Goal: Task Accomplishment & Management: Manage account settings

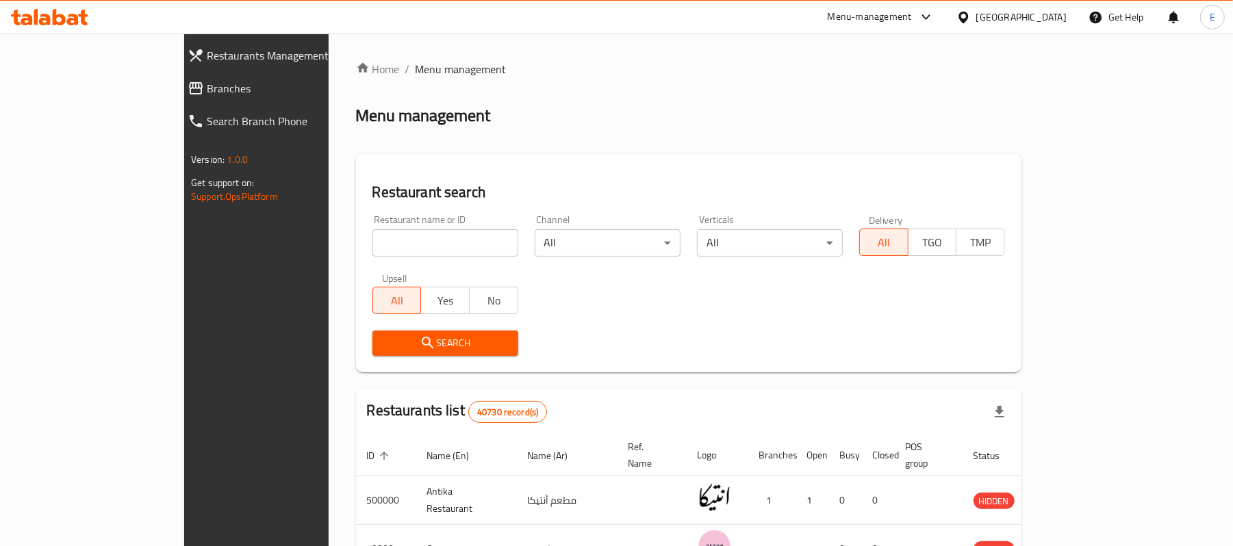
click at [364, 260] on div "Restaurant name or ID Restaurant name or ID" at bounding box center [445, 236] width 162 height 58
click at [373, 256] on input "search" at bounding box center [446, 242] width 146 height 27
type input "b.laban"
click button "Search" at bounding box center [446, 343] width 146 height 25
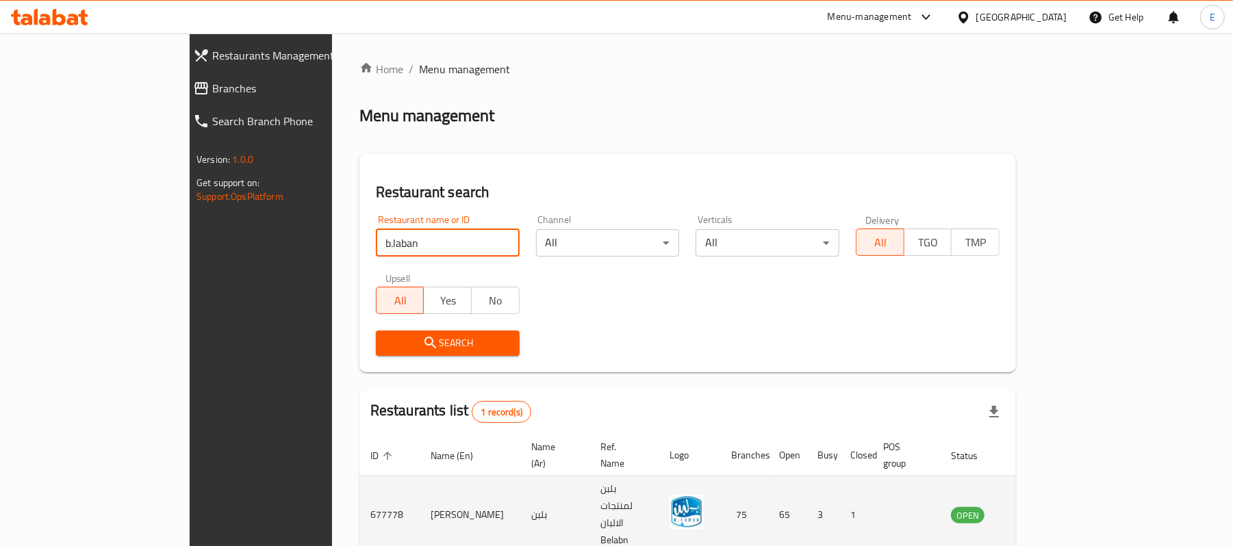
click at [1040, 507] on icon "enhanced table" at bounding box center [1031, 515] width 16 height 16
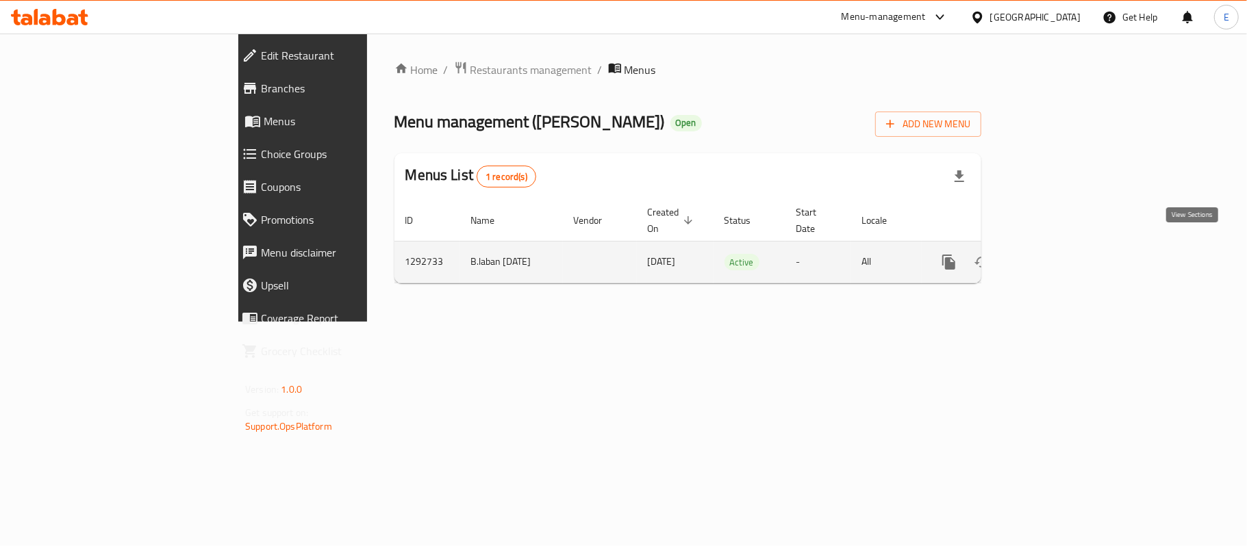
click at [1056, 254] on icon "enhanced table" at bounding box center [1048, 262] width 16 height 16
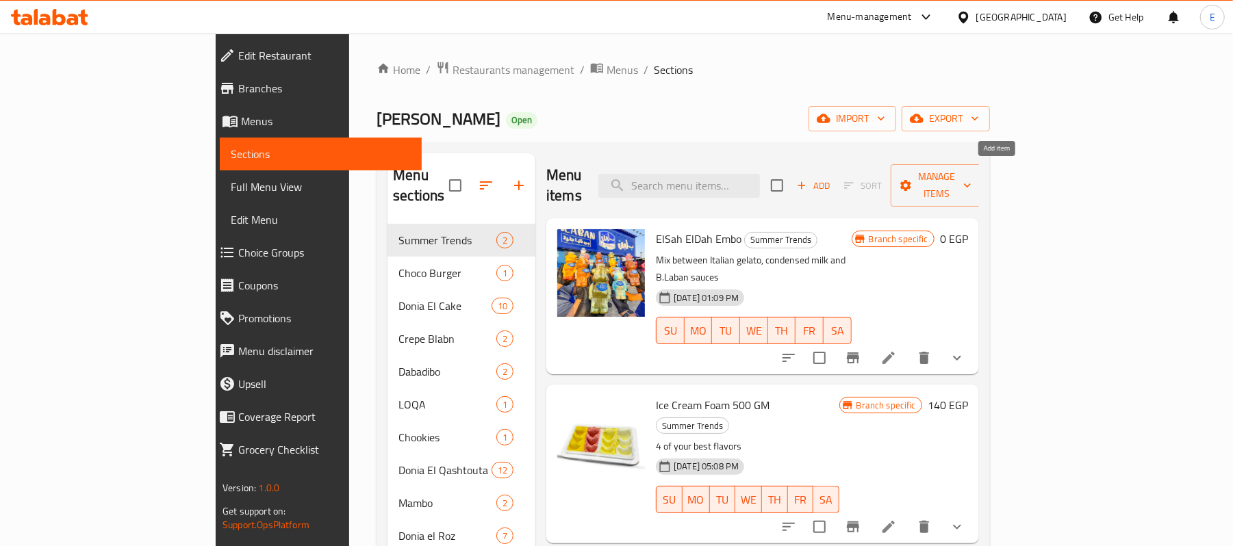
click at [832, 179] on span "Add" at bounding box center [813, 186] width 37 height 16
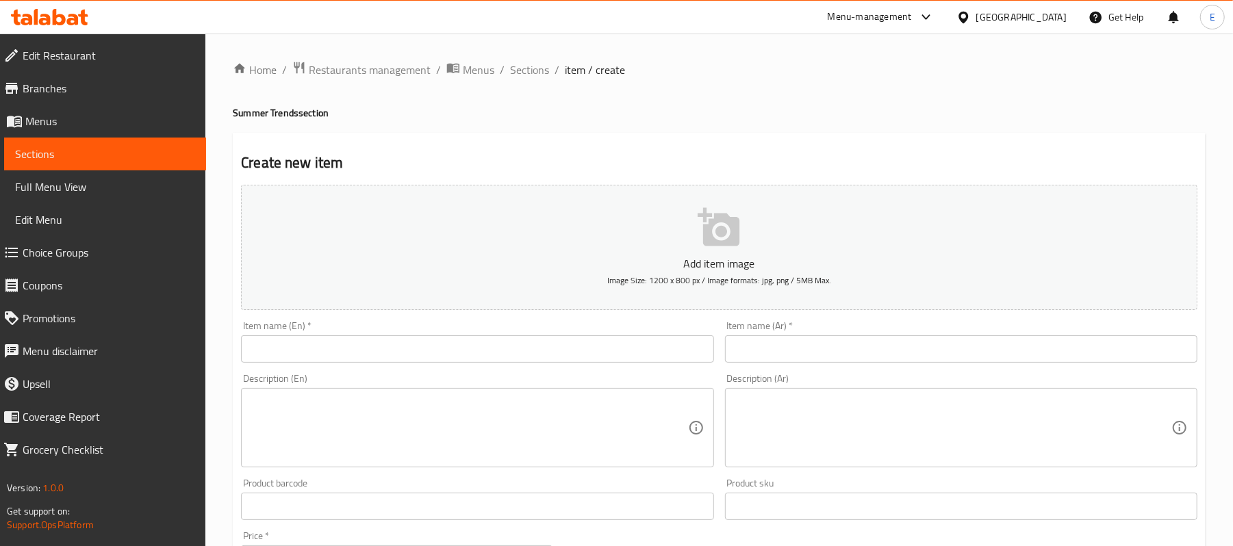
click at [296, 367] on div "Item name (En)   * Item name (En) *" at bounding box center [477, 342] width 483 height 53
click at [304, 357] on input "text" at bounding box center [477, 349] width 473 height 27
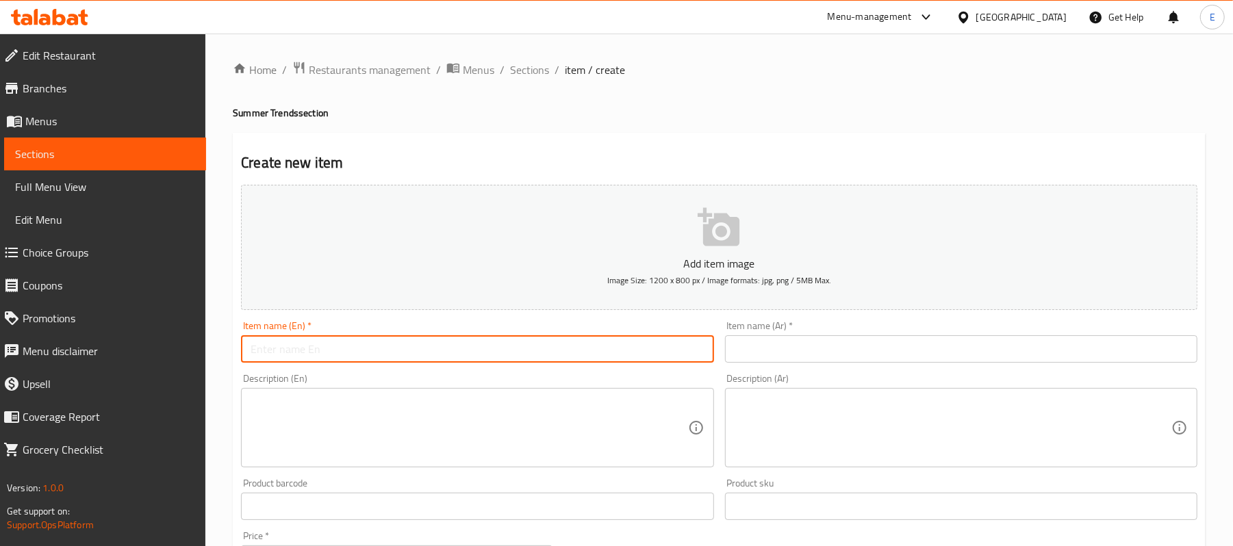
paste input "Lapopo Mangogo"
type input "Lapopo Mangogo"
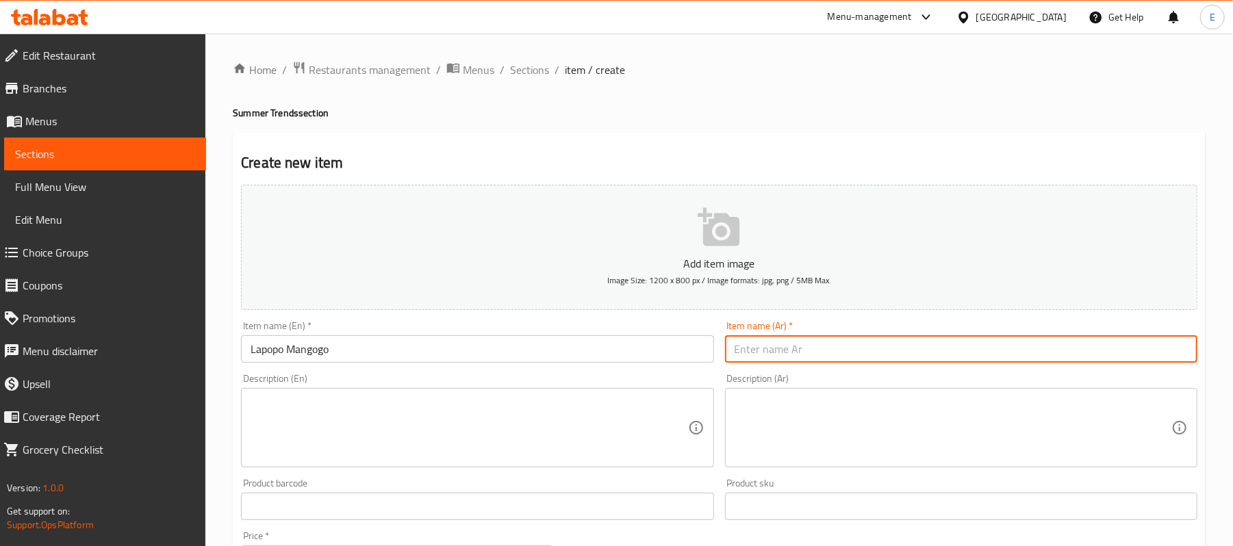
click at [779, 360] on input "text" at bounding box center [961, 349] width 473 height 27
type input "لابوبو مانجوجو"
click at [321, 433] on textarea at bounding box center [469, 428] width 437 height 65
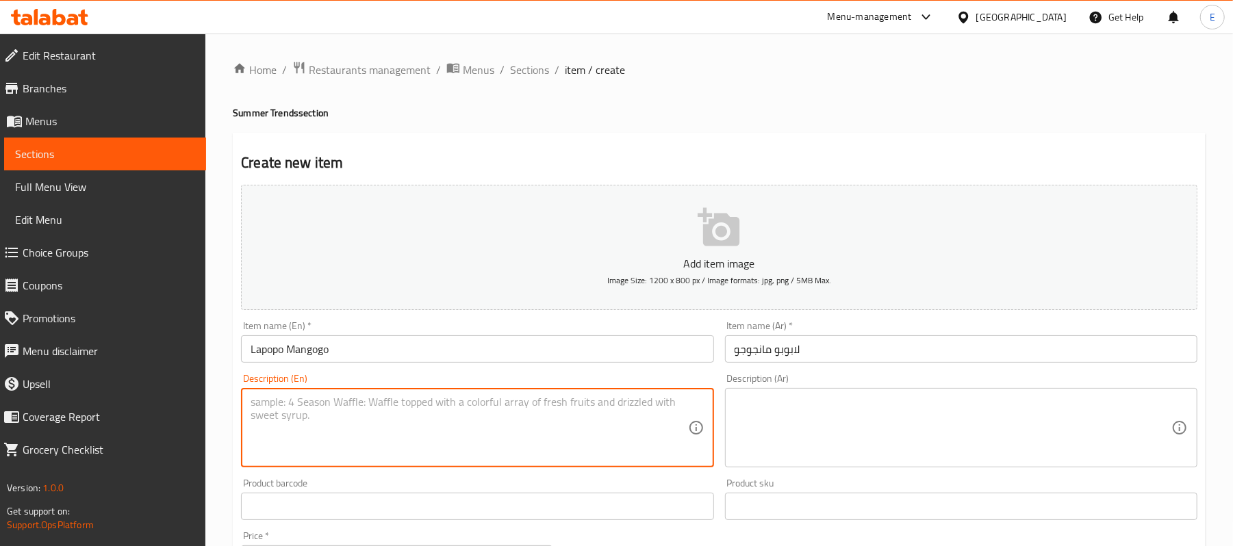
paste textarea "A fluffy French cake, drizzled with a luxurious vanilla syrup that melts in the…"
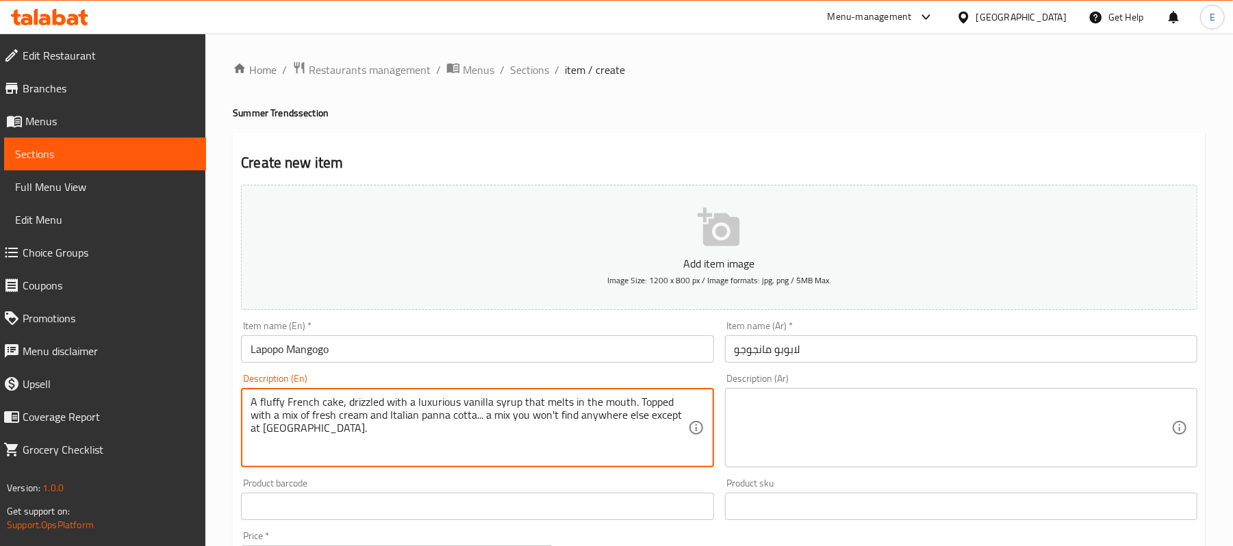
type textarea "A fluffy French cake, drizzled with a luxurious vanilla syrup that melts in the…"
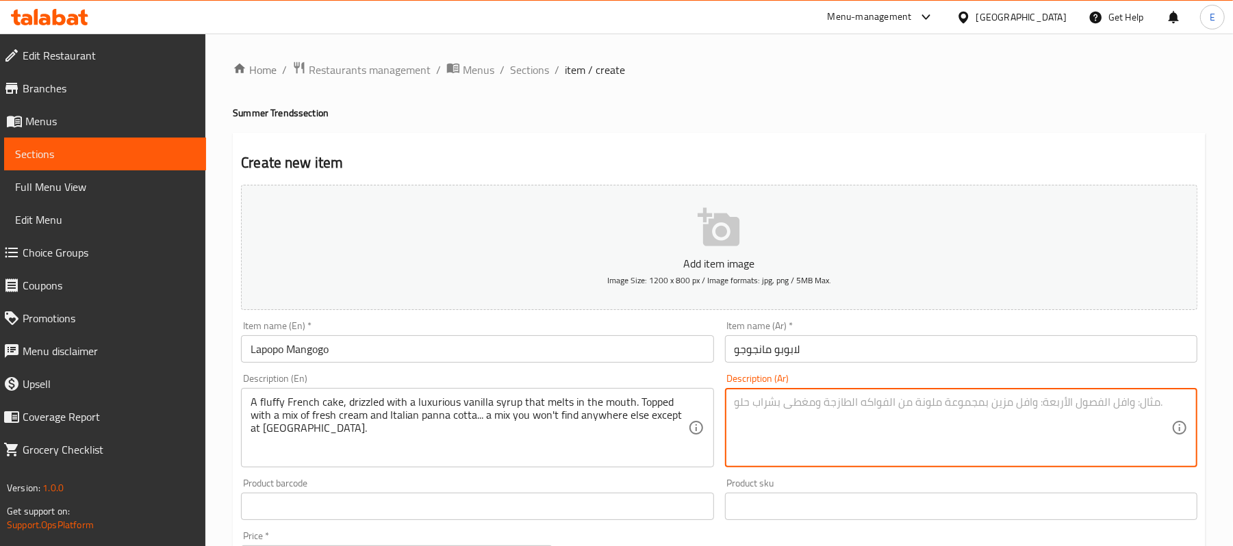
click at [807, 414] on textarea at bounding box center [953, 428] width 437 height 65
paste textarea "كيكة فرنسية هششة ، متسقية بسيرب فانيلا فخم عشان تدوب في البق وعليها ميكس فريش ك…"
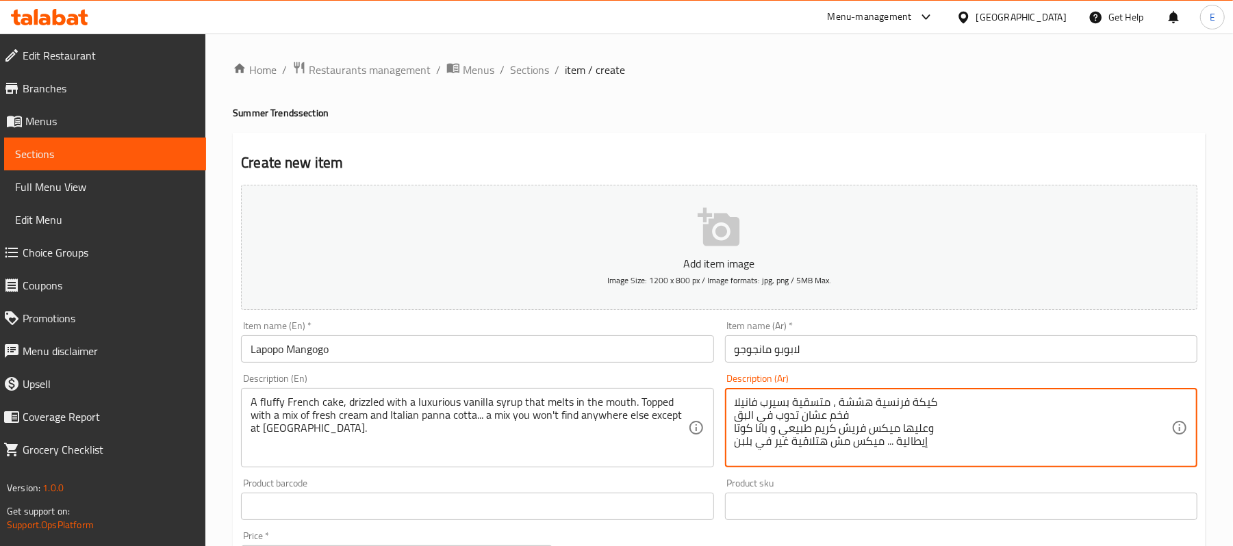
type textarea "كيكة فرنسية هششة ، متسقية بسيرب فانيلا فخم عشان تدوب في البق وعليها ميكس فريش ك…"
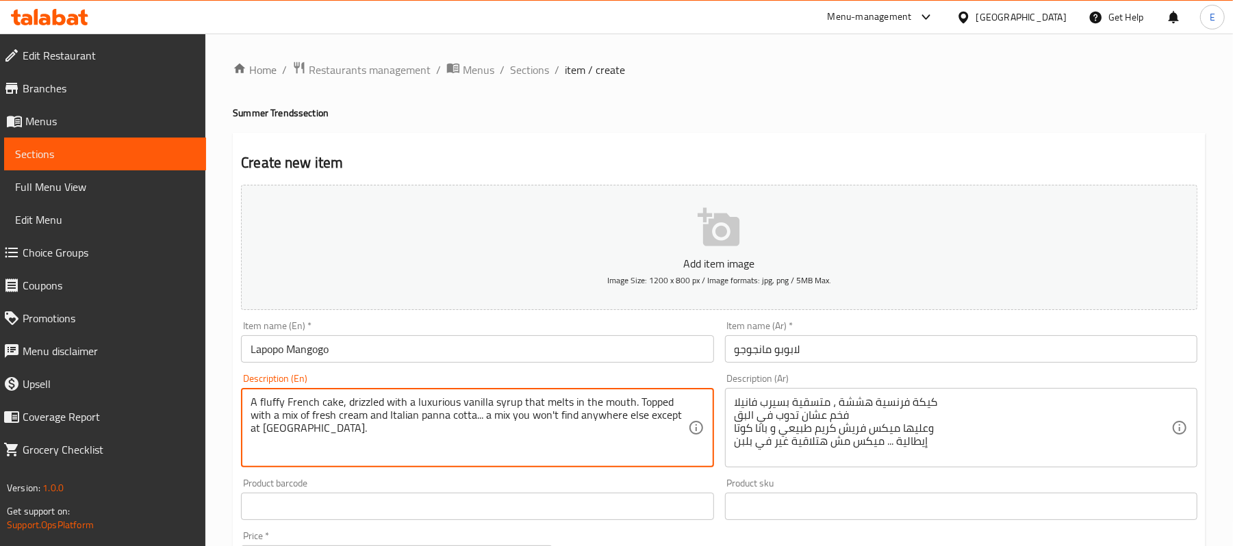
paste textarea "All this... drowned in pieces of Awisi mango, the world's number 1 mango."
type textarea "A fluffy French cake, drizzled with a luxurious vanilla syrup that melts in the…"
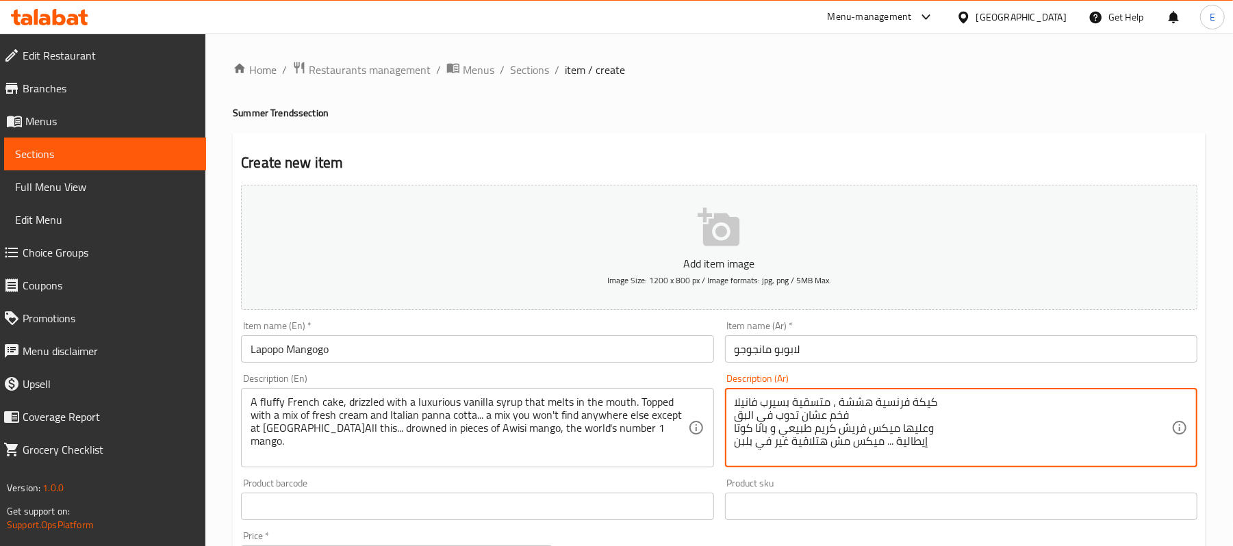
paste textarea "وكل ده... غرقان ب قطع المانجو [PERSON_NAME] المانجا رقم 1 في العال"
paste textarea "At the top is the invention that drove the world crazy: Jelly Belly Creamy Labo…"
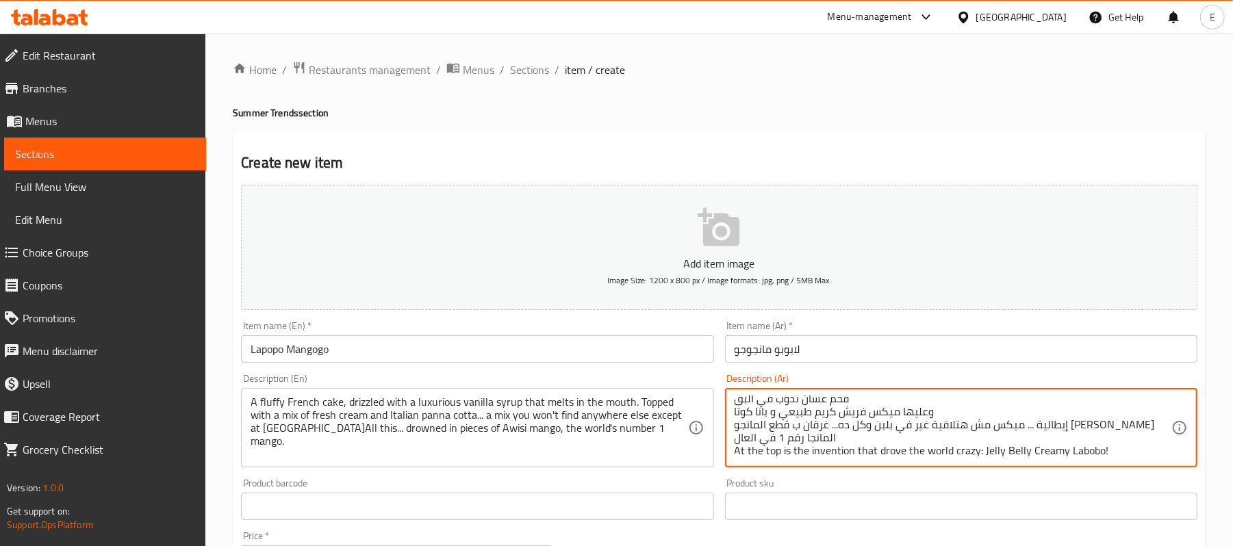
scroll to position [30, 0]
type textarea "كيكة فرنسية هششة ، متسقية بسيرب فانيلا فخم عشان تدوب في البق وعليها ميكس فريش ك…"
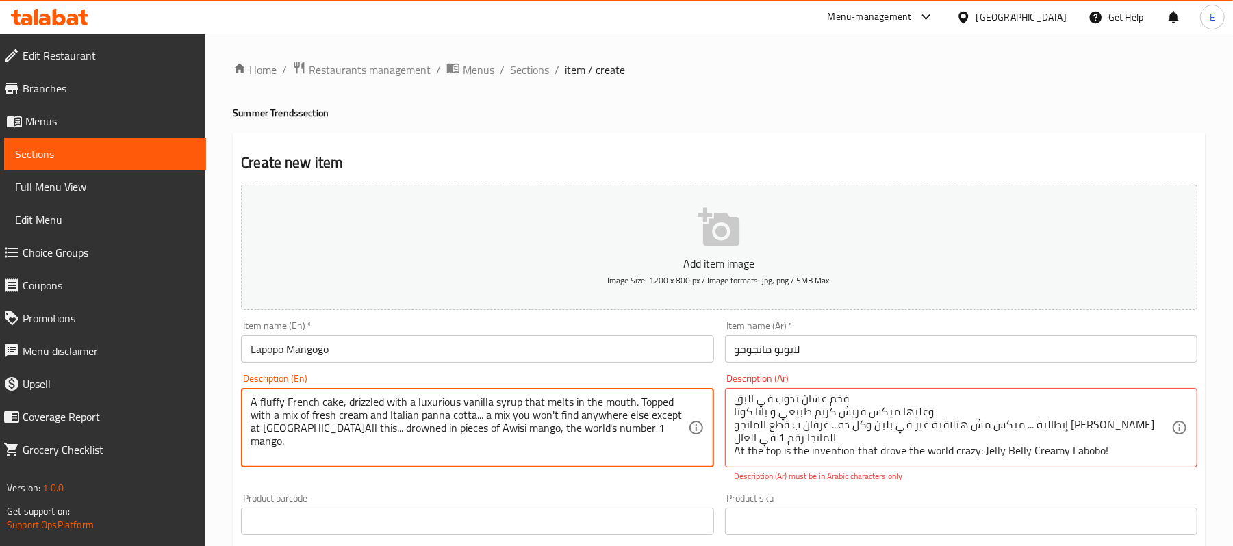
paste textarea "At the top is the invention that drove the world crazy: Jelly Belly Creamy Labo…"
type textarea "A fluffy French cake, drizzled with a luxurious vanilla syrup that melts in the…"
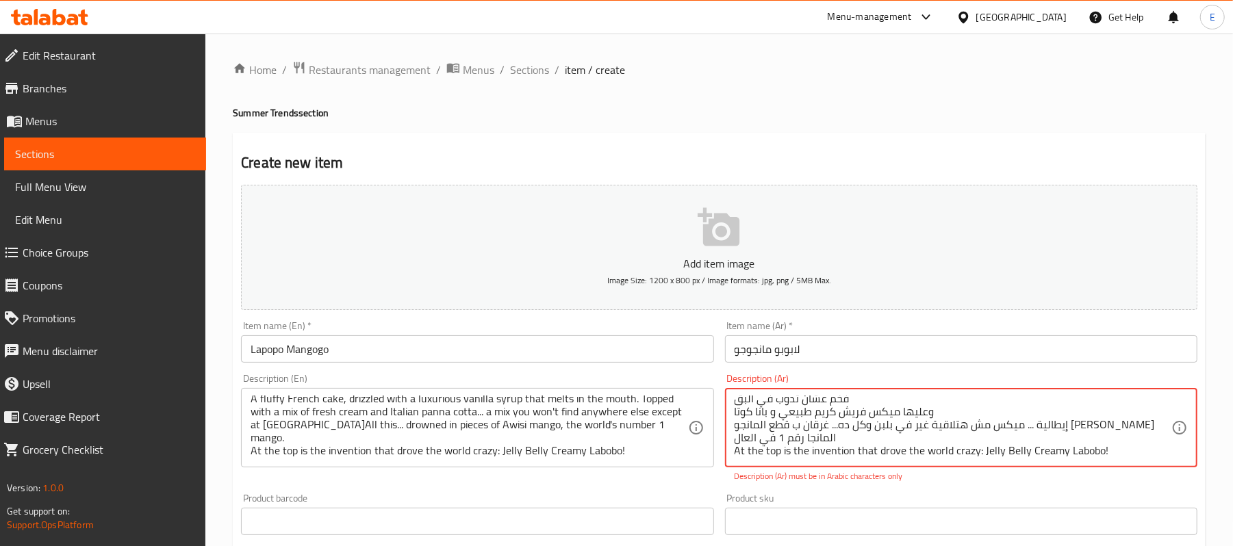
click at [809, 442] on textarea "كيكة فرنسية هششة ، متسقية بسيرب فانيلا فخم عشان تدوب في البق وعليها ميكس فريش ك…" at bounding box center [953, 428] width 437 height 65
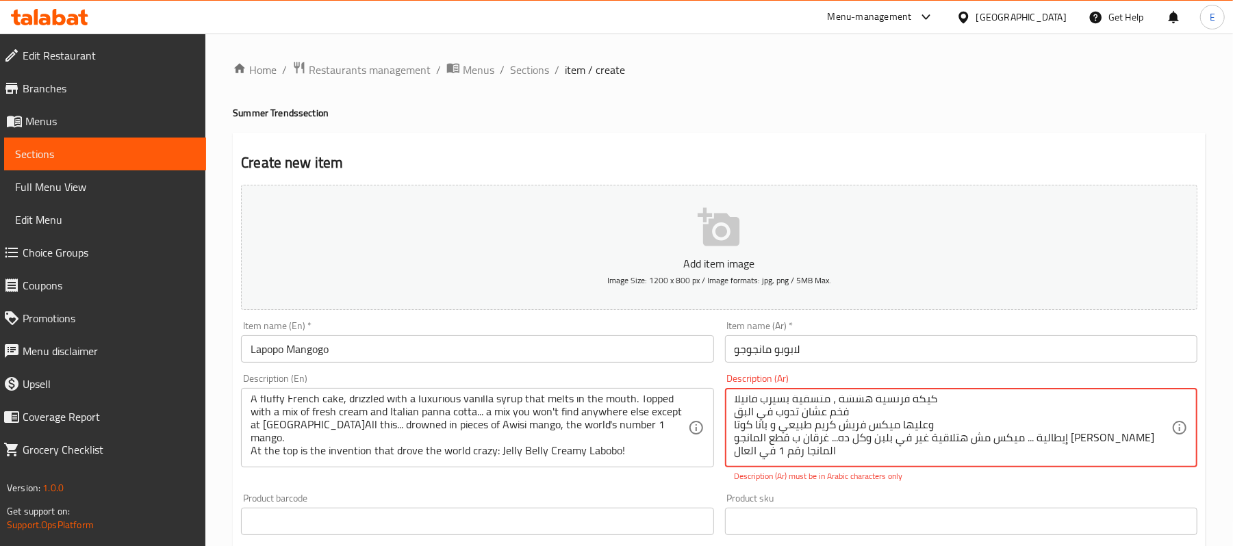
scroll to position [26, 0]
paste textarea "وعلي القمة الاختراع اللي جنن العالم [PERSON_NAME]!"
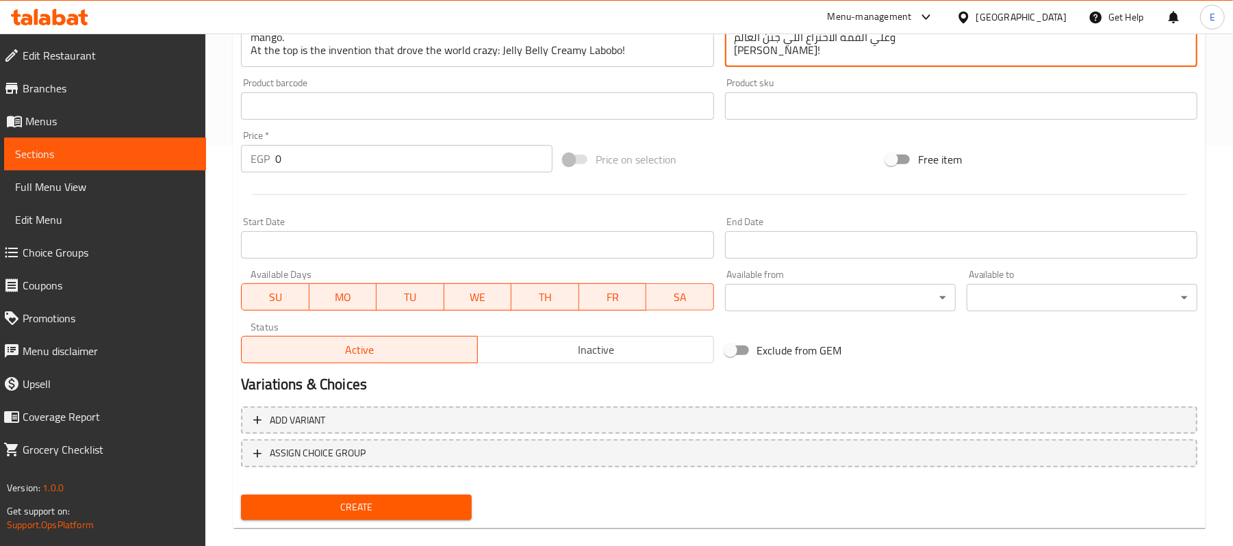
scroll to position [420, 0]
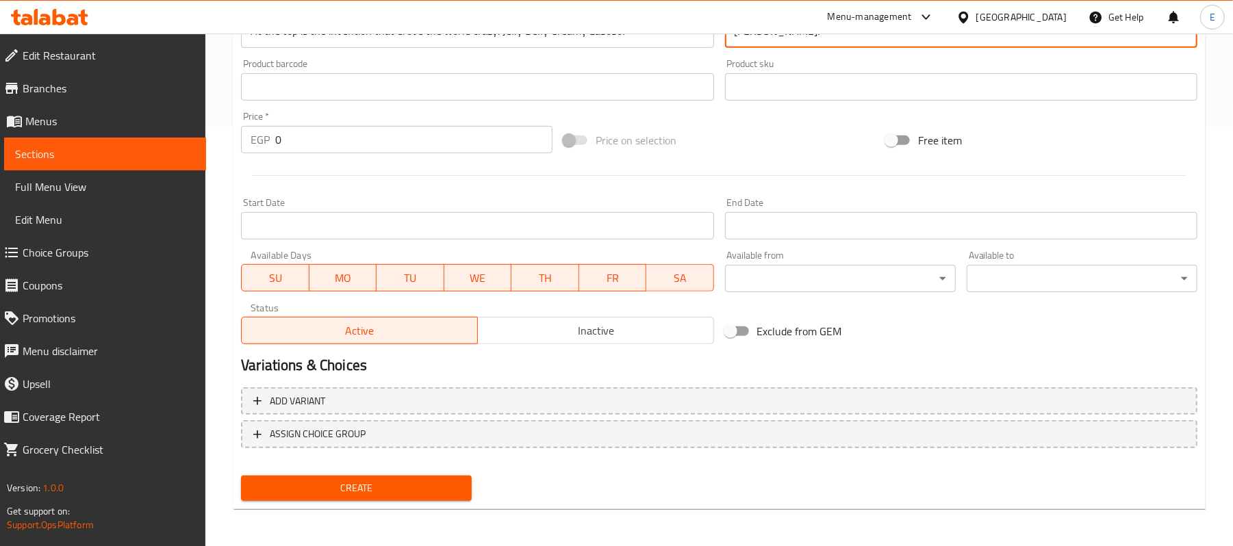
type textarea "كيكة فرنسية هششة ، متسقية بسيرب فانيلا فخم عشان تدوب في البق وعليها ميكس فريش ك…"
click at [366, 121] on div "Price   * EGP 0 Price *" at bounding box center [397, 133] width 312 height 42
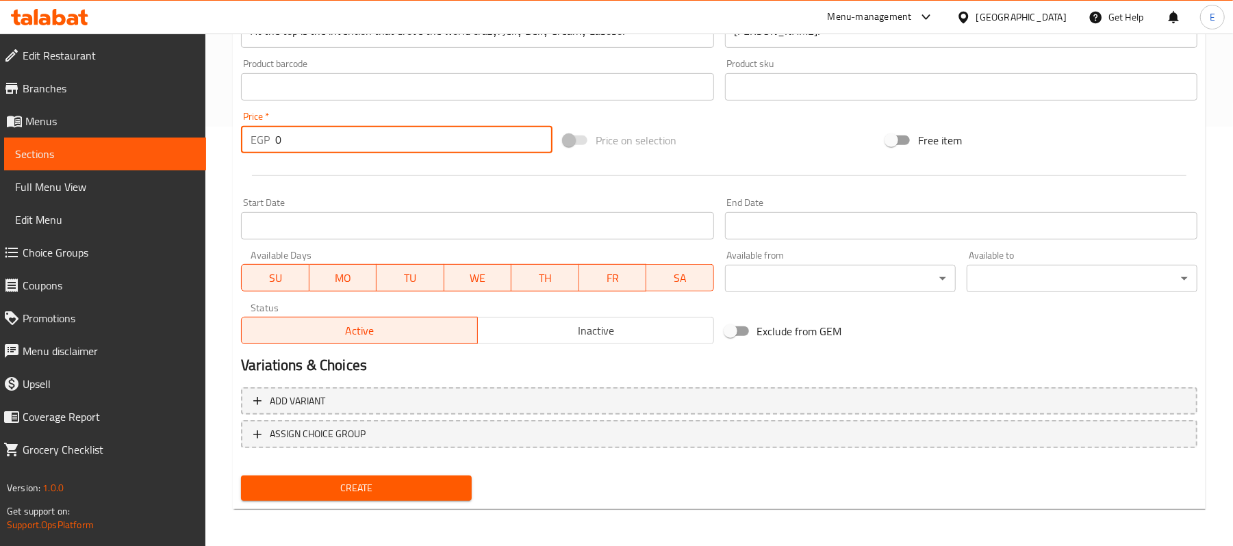
click at [366, 130] on input "0" at bounding box center [413, 139] width 277 height 27
click at [365, 131] on input "0" at bounding box center [413, 139] width 277 height 27
type input "105"
click at [581, 184] on div at bounding box center [720, 176] width 968 height 34
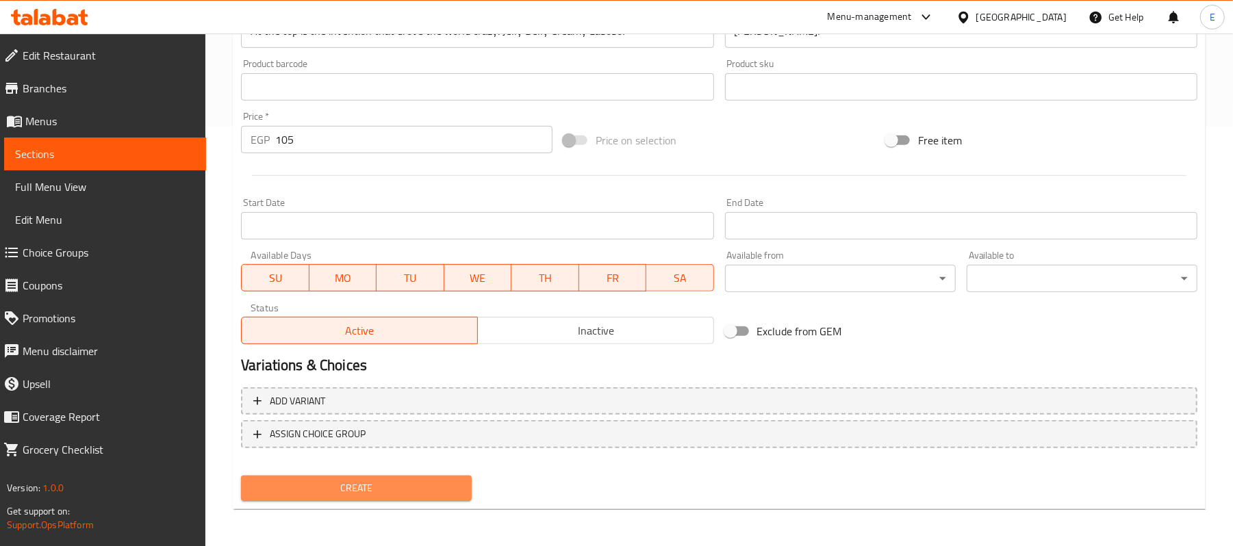
click at [368, 488] on span "Create" at bounding box center [356, 488] width 209 height 17
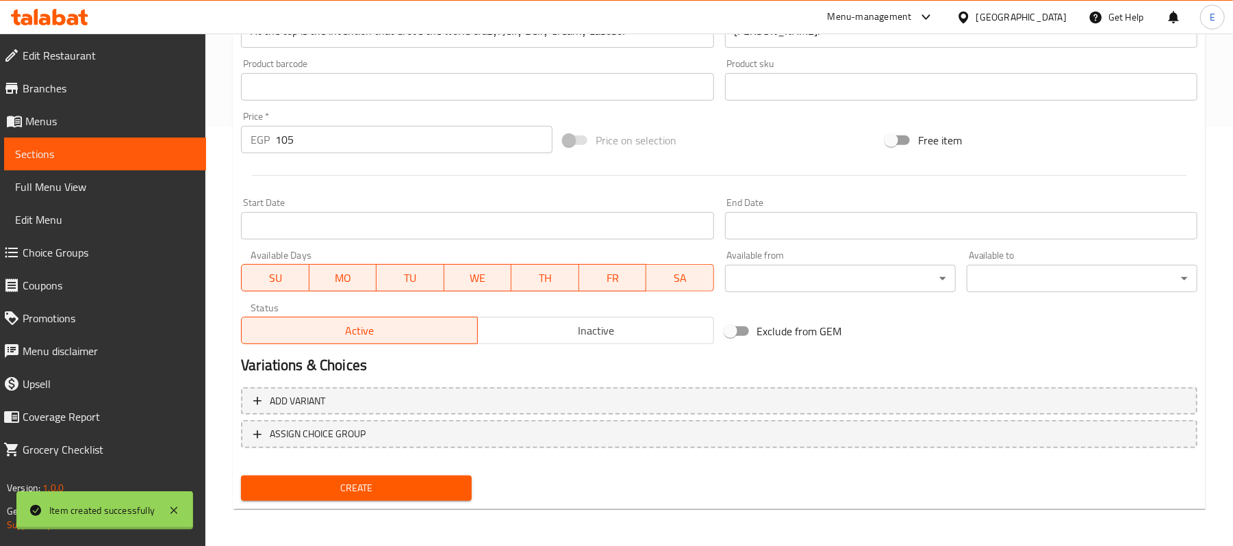
type input "0"
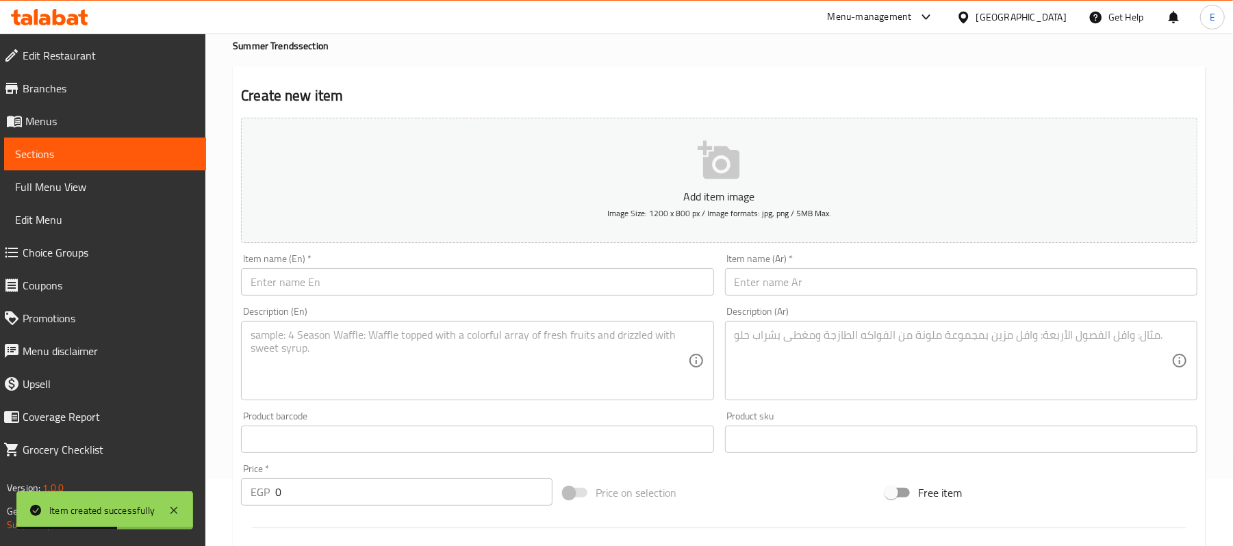
scroll to position [0, 0]
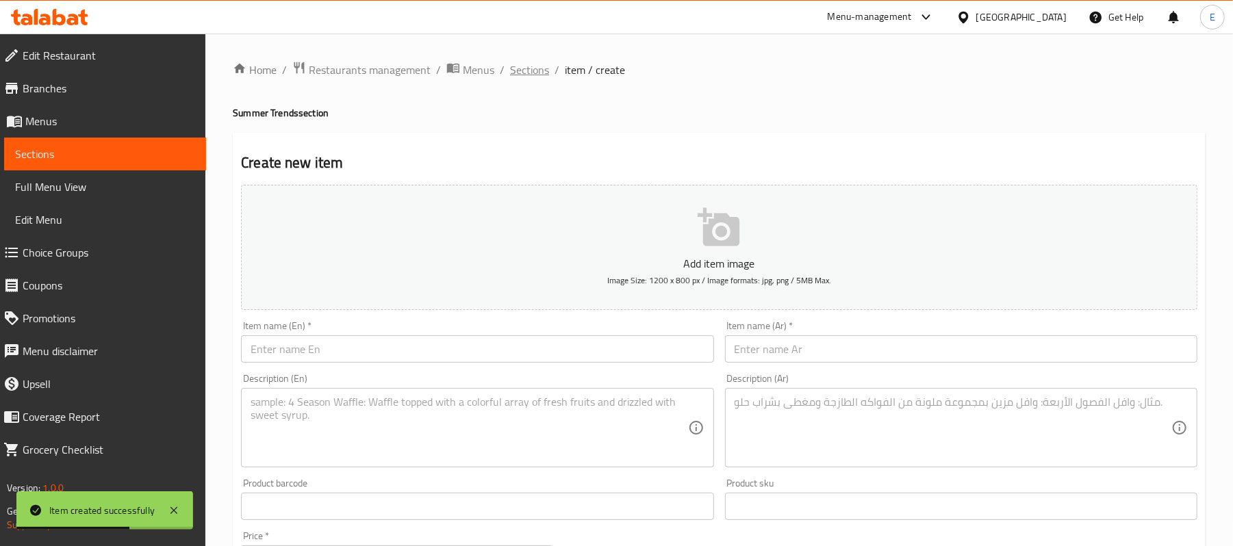
click at [543, 66] on span "Sections" at bounding box center [529, 70] width 39 height 16
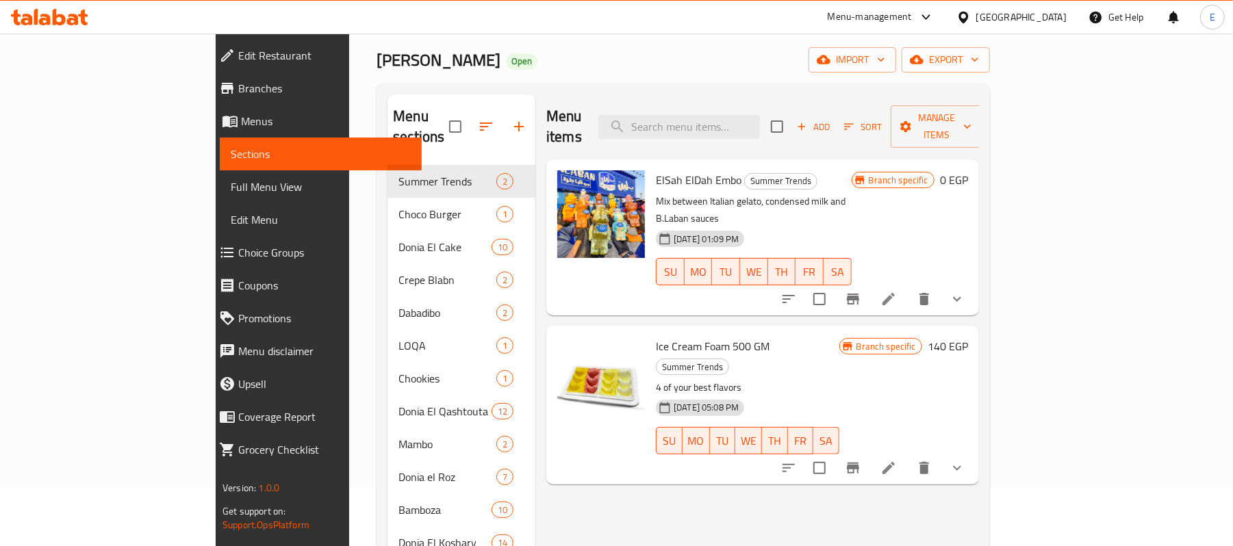
scroll to position [91, 0]
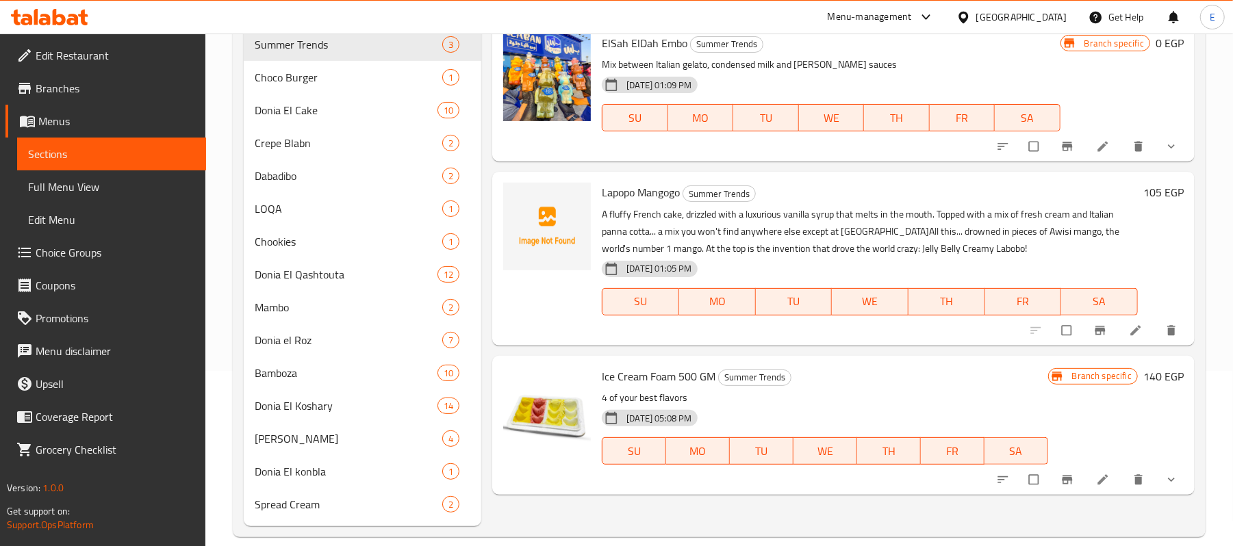
scroll to position [182, 0]
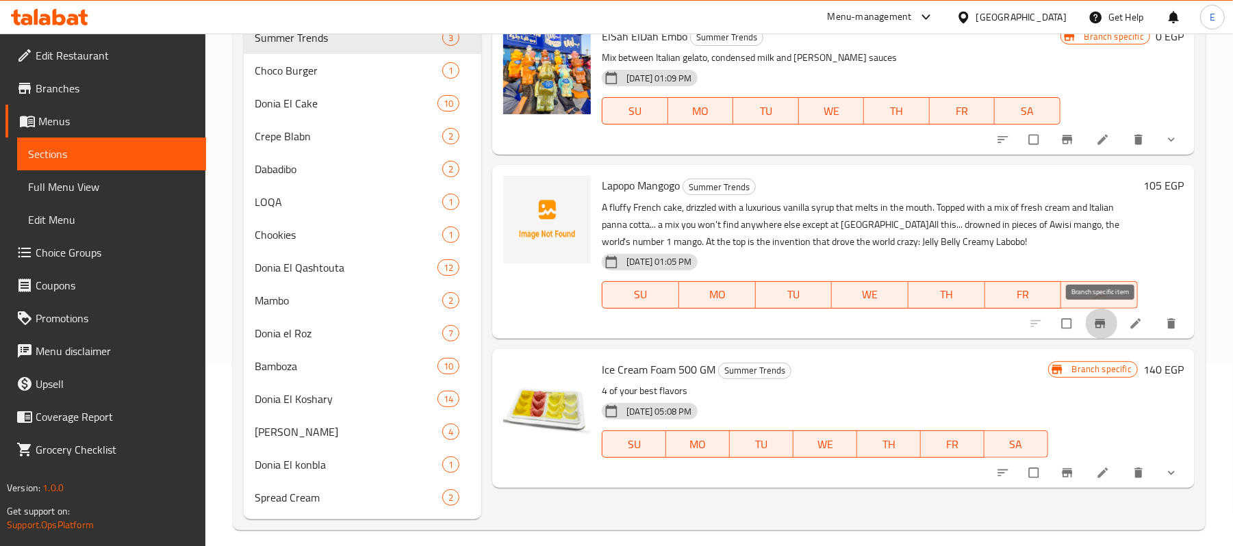
click at [1100, 328] on icon "Branch-specific-item" at bounding box center [1100, 323] width 10 height 9
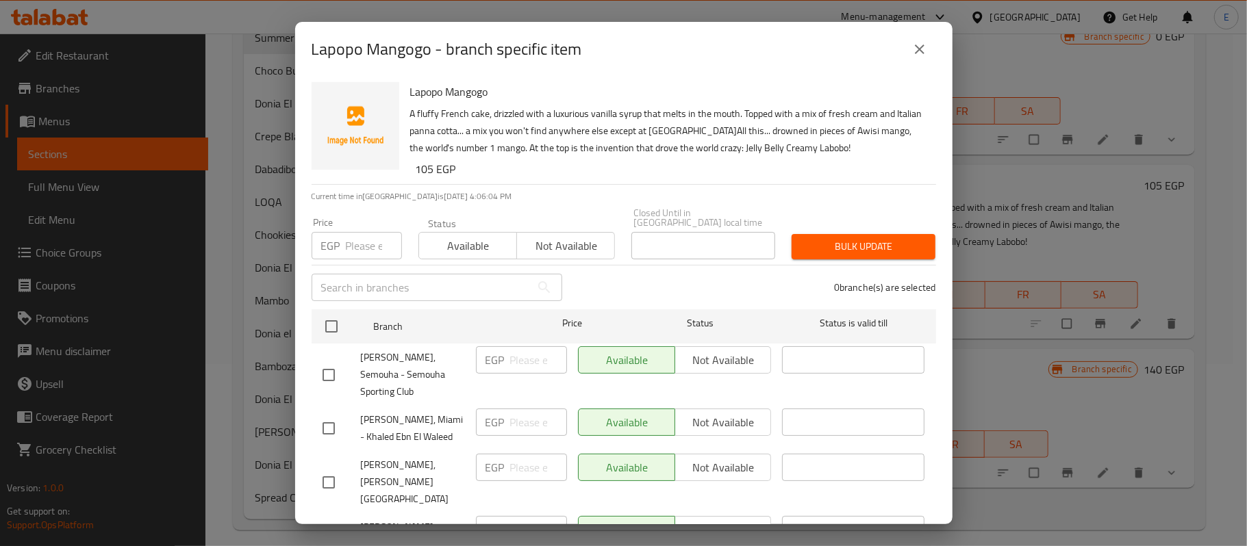
click at [516, 232] on button "Not available" at bounding box center [565, 245] width 99 height 27
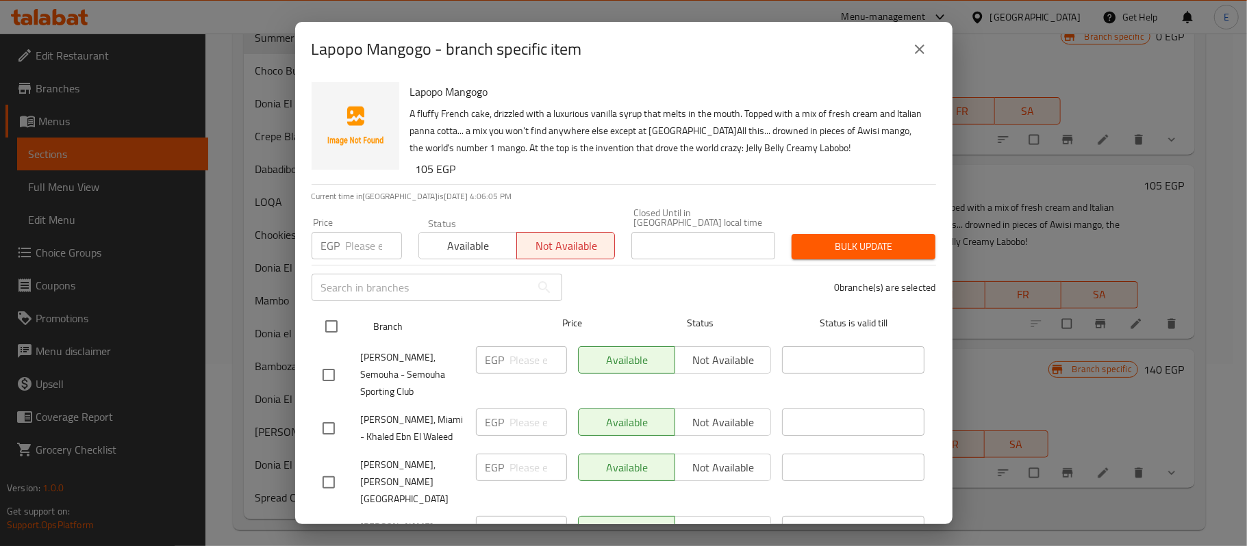
click at [337, 316] on input "checkbox" at bounding box center [331, 326] width 29 height 29
checkbox input "true"
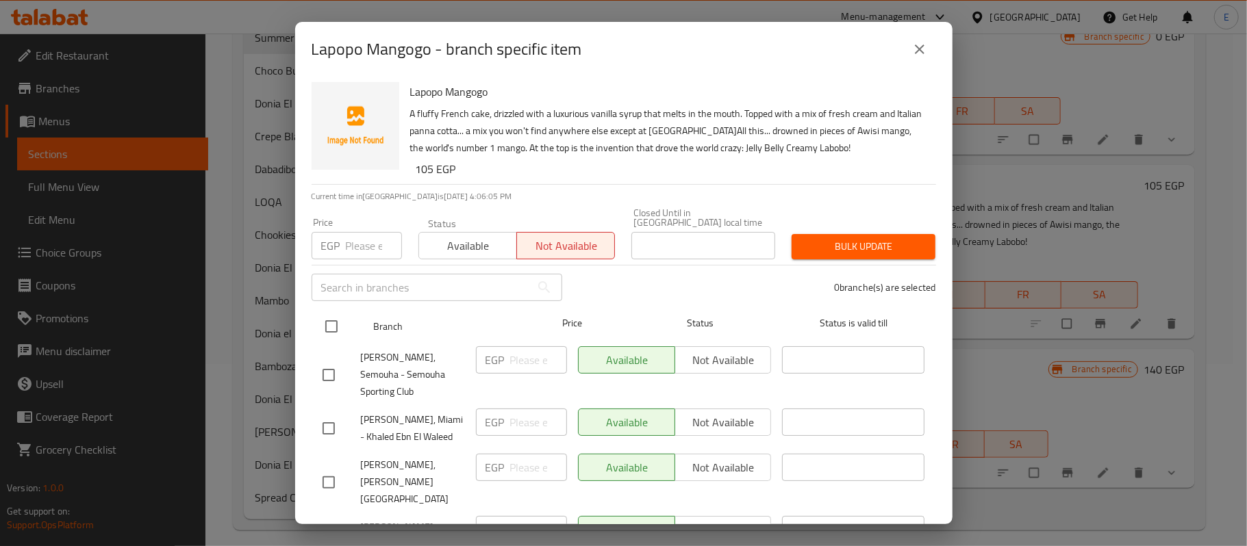
checkbox input "true"
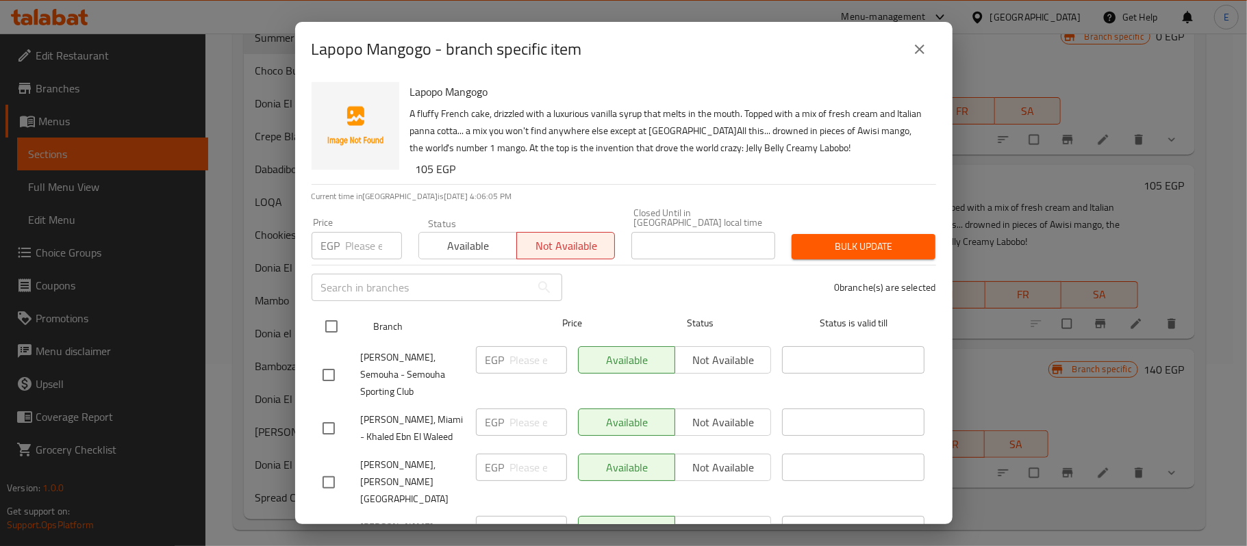
checkbox input "true"
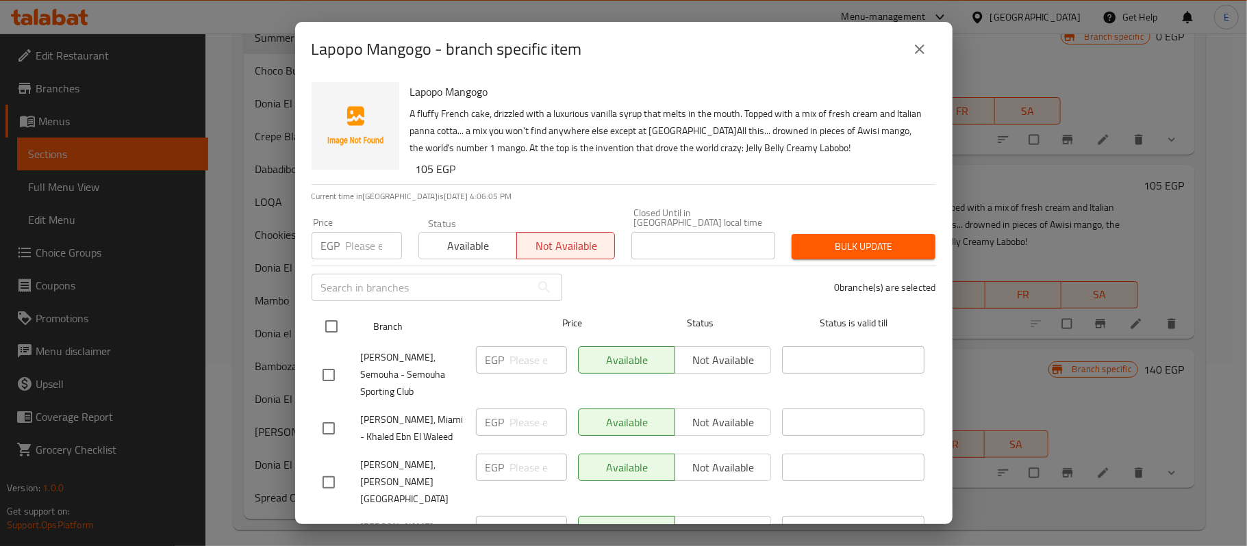
checkbox input "true"
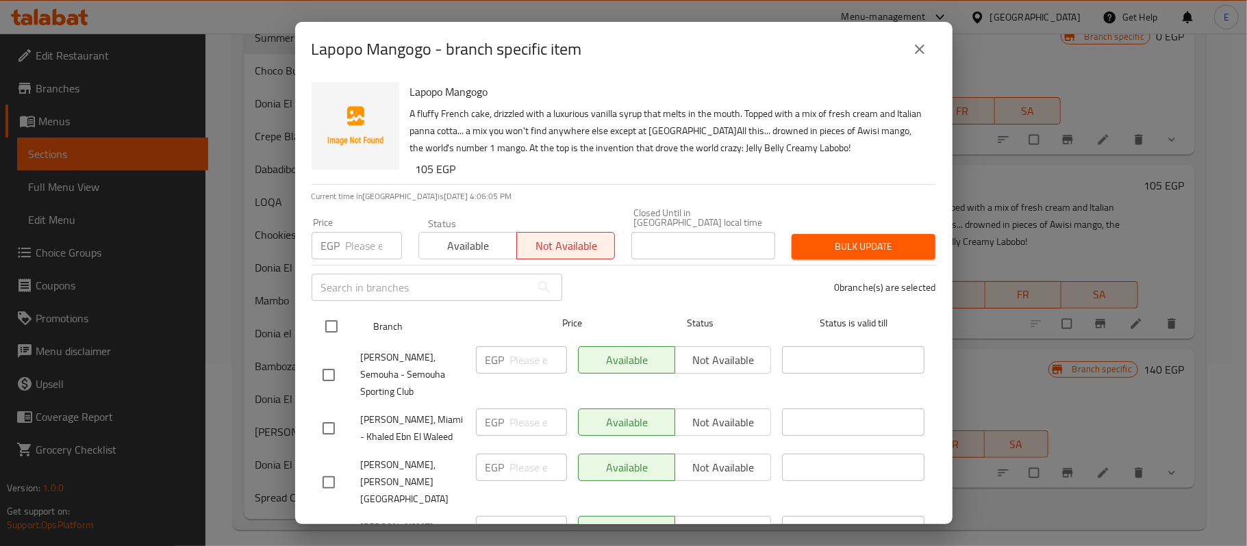
checkbox input "true"
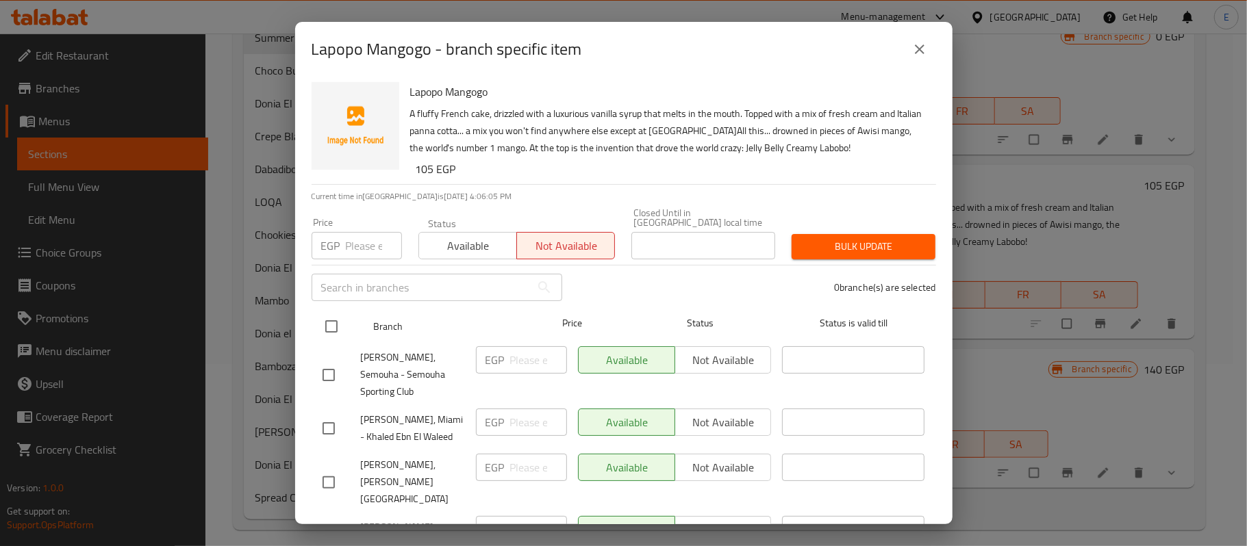
checkbox input "true"
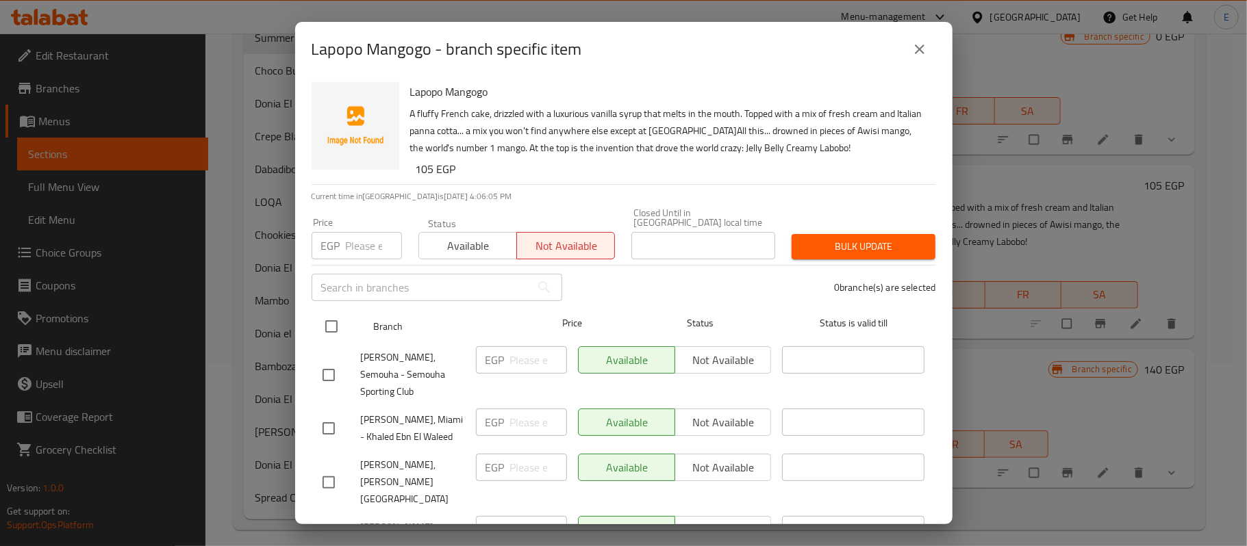
checkbox input "true"
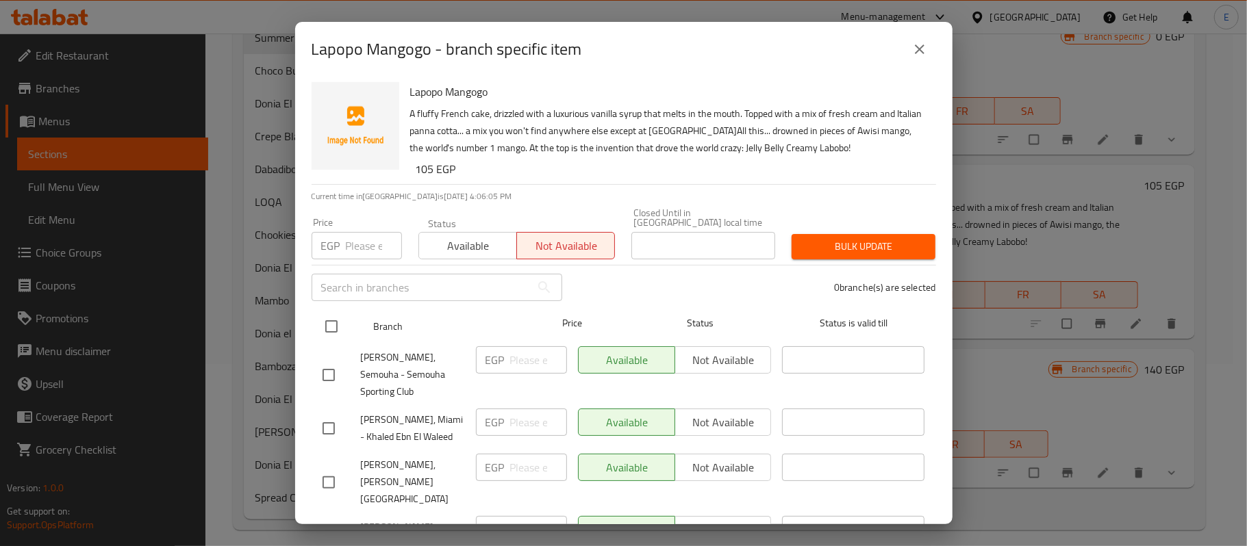
checkbox input "true"
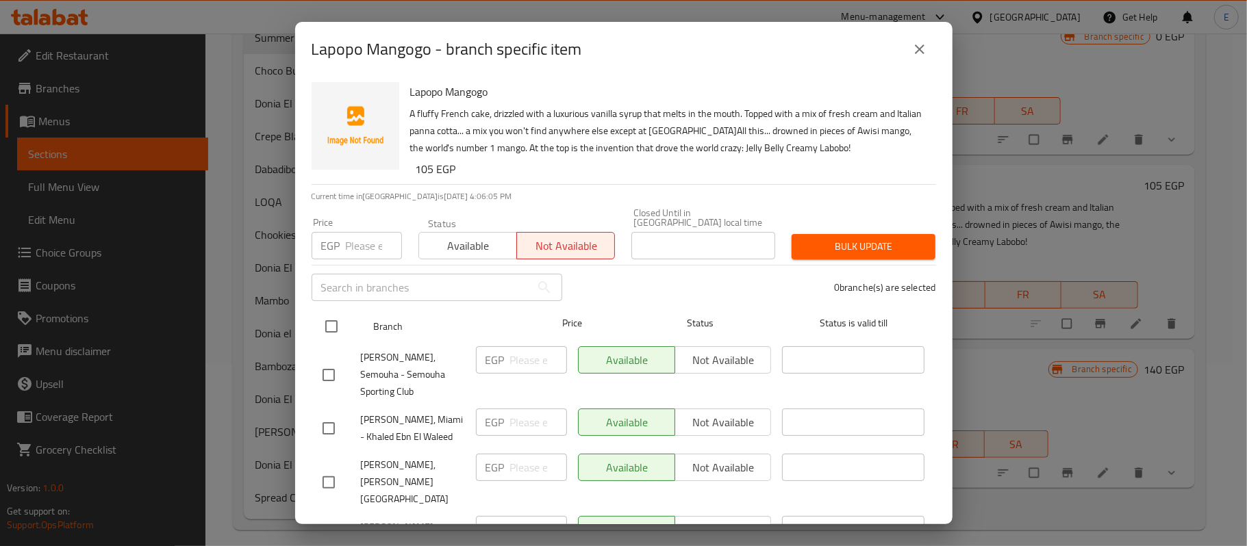
checkbox input "true"
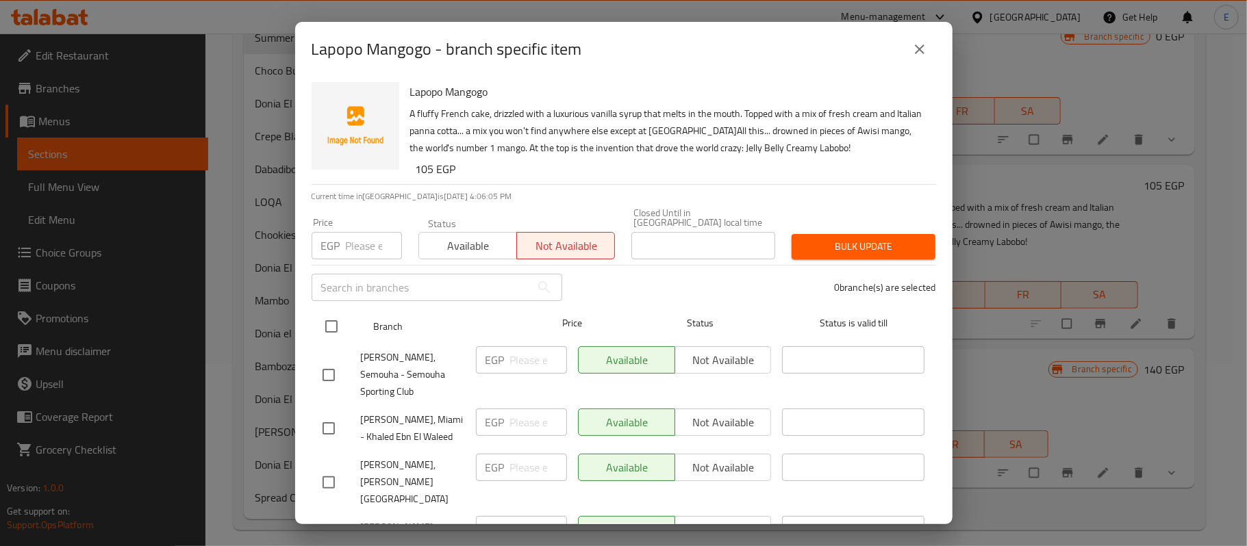
checkbox input "true"
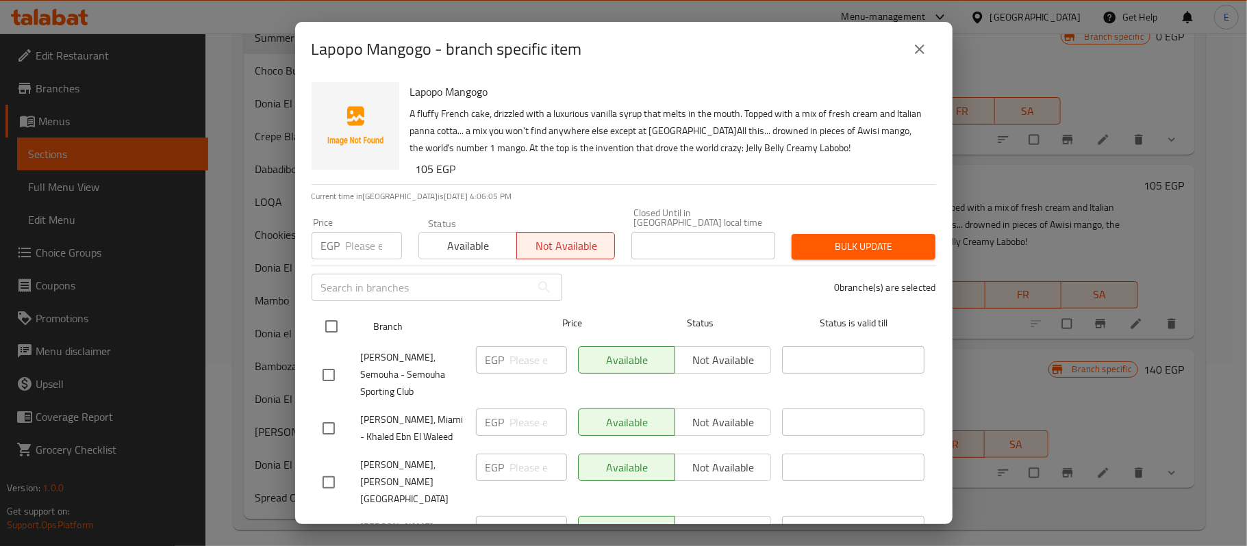
checkbox input "true"
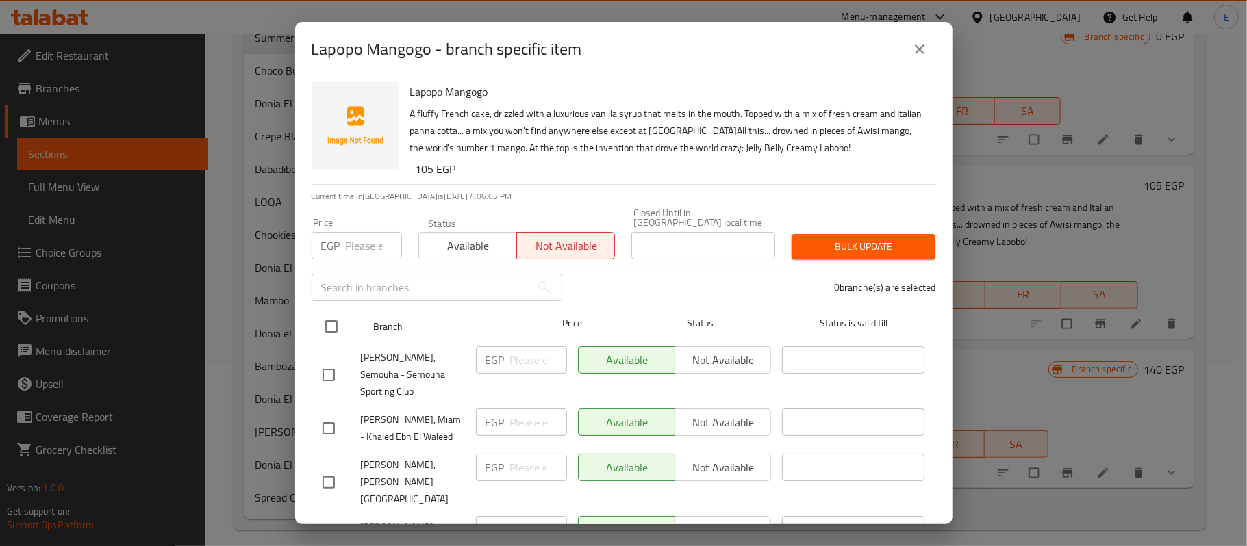
checkbox input "true"
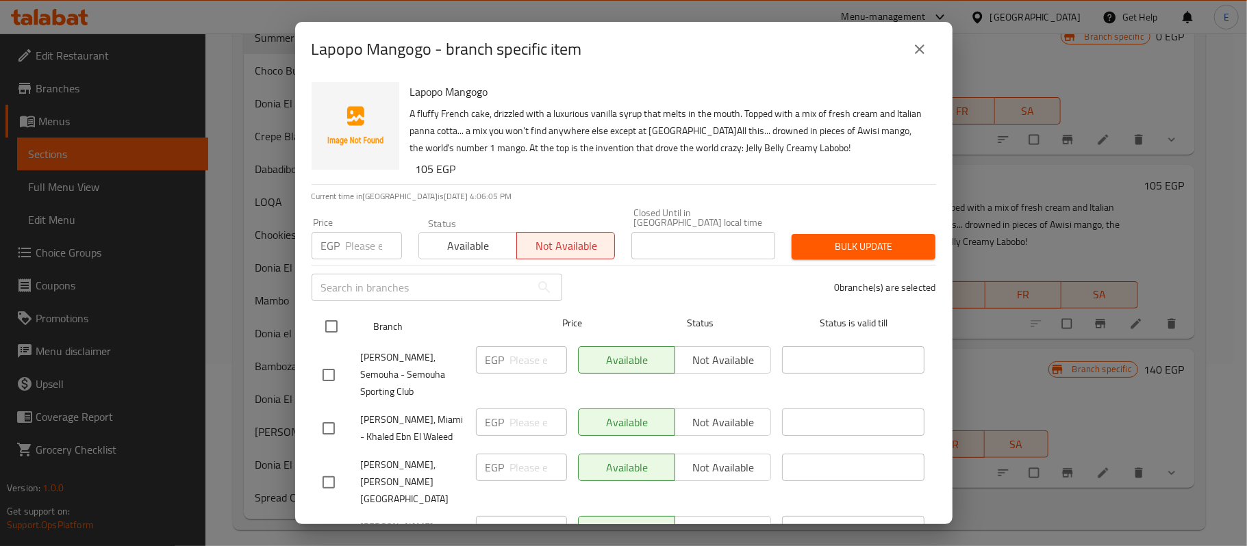
checkbox input "true"
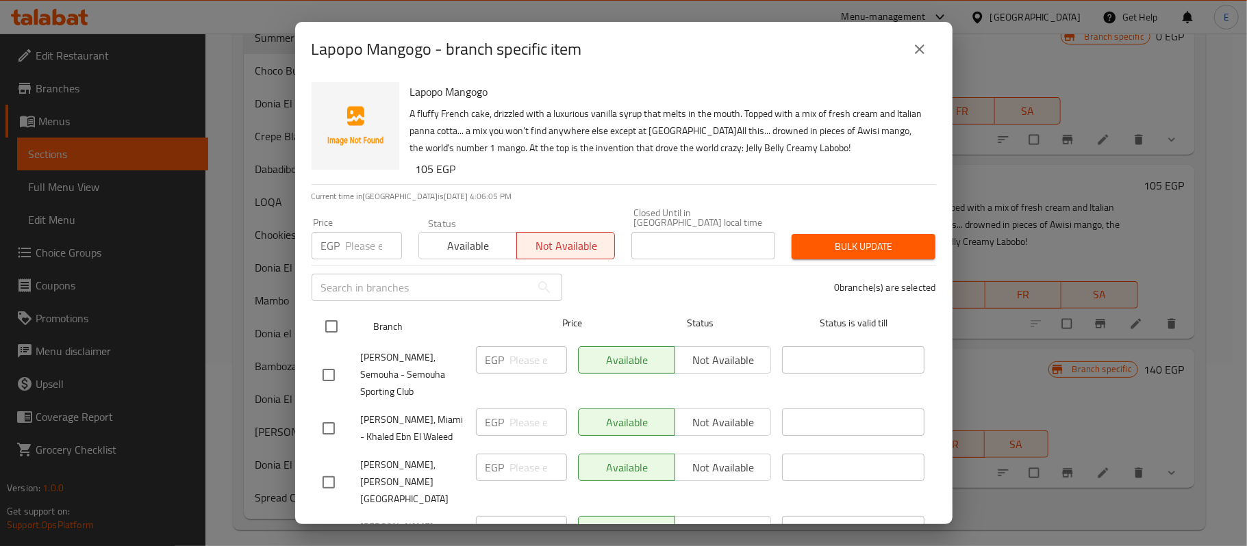
checkbox input "true"
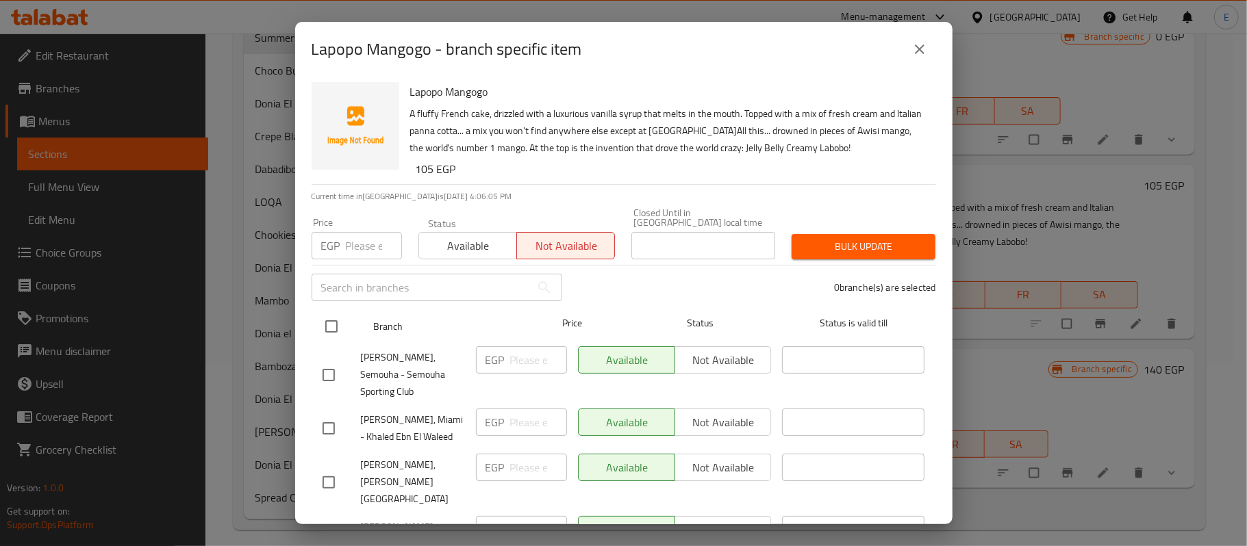
checkbox input "true"
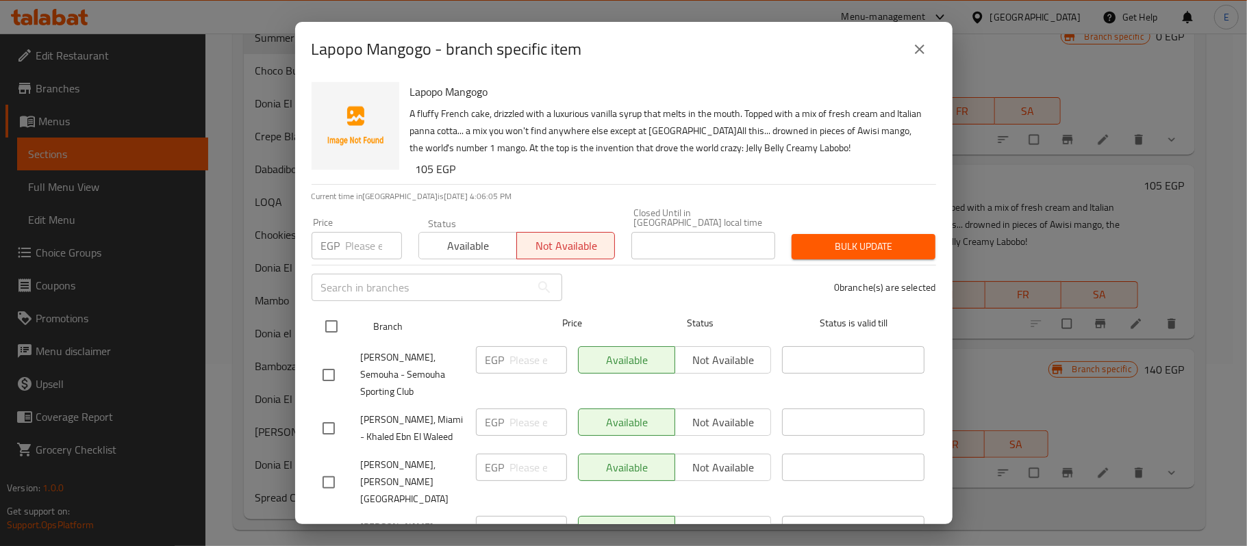
checkbox input "true"
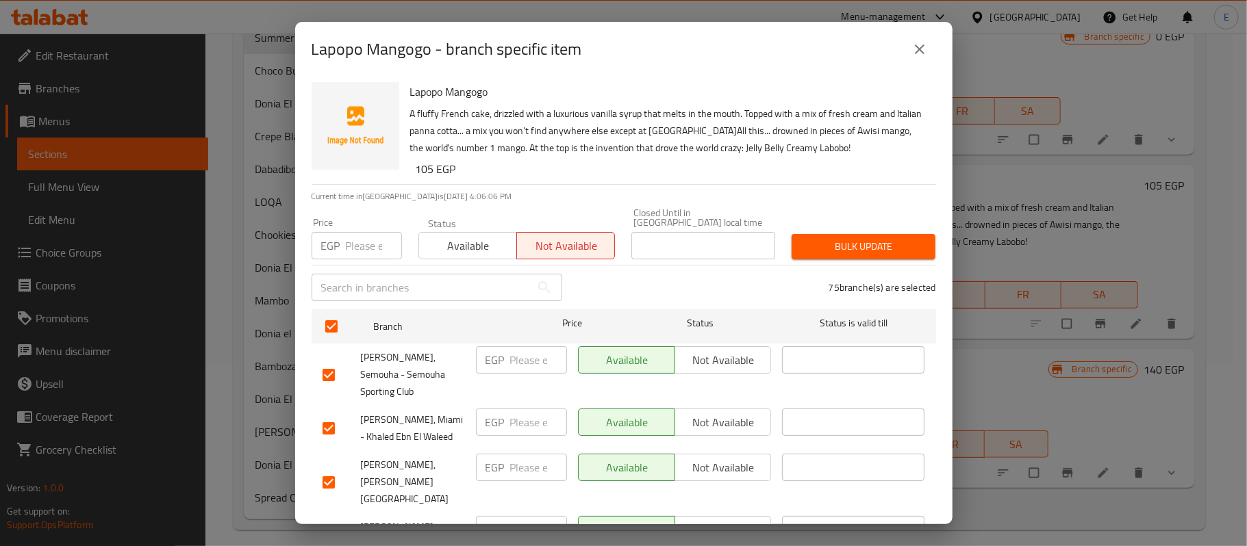
click at [856, 244] on span "Bulk update" at bounding box center [864, 246] width 122 height 17
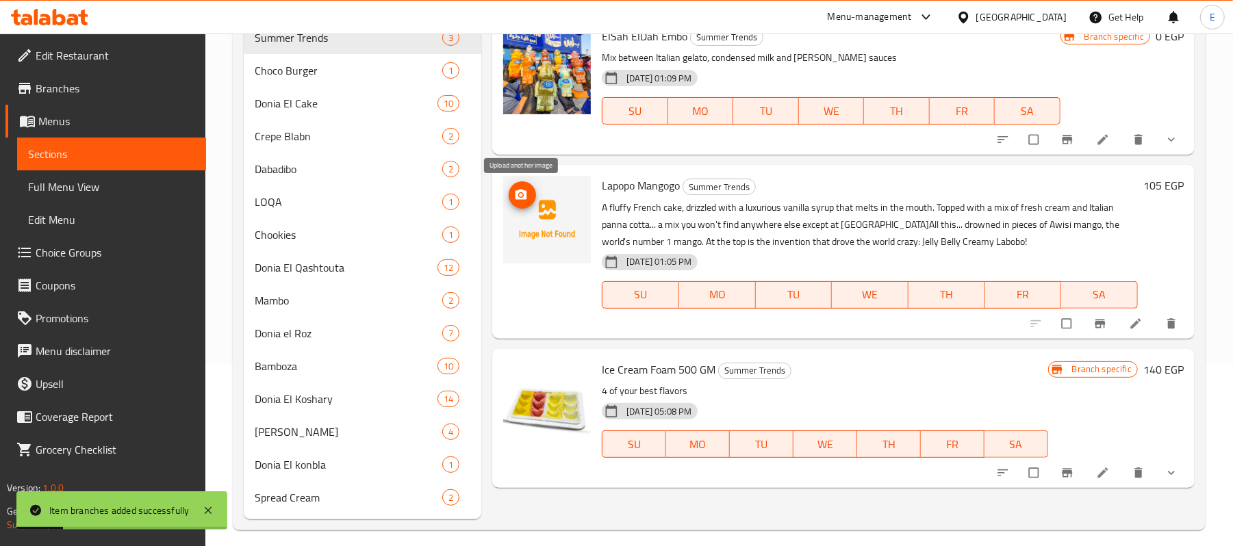
click at [531, 192] on span "upload picture" at bounding box center [522, 195] width 27 height 14
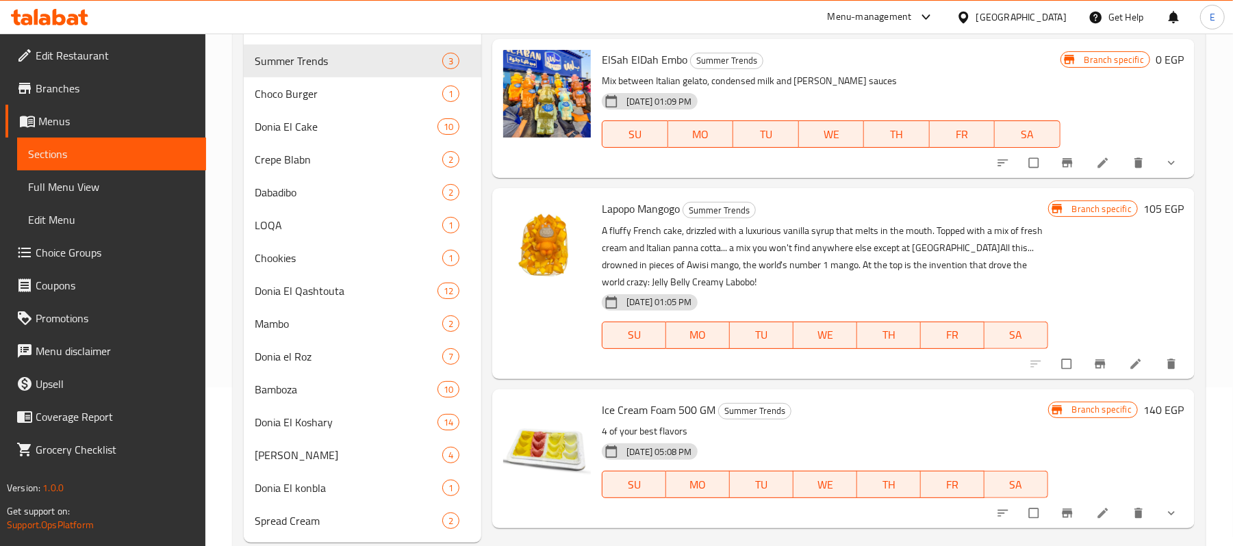
scroll to position [194, 0]
